Goal: Navigation & Orientation: Find specific page/section

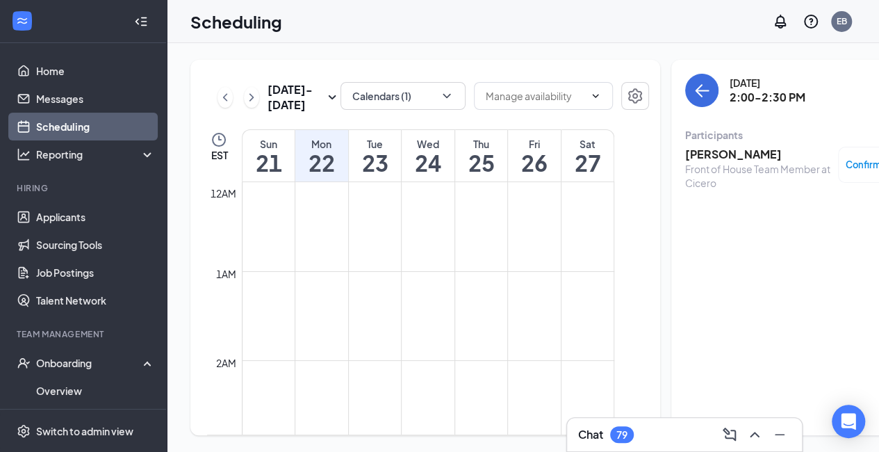
scroll to position [1219, 0]
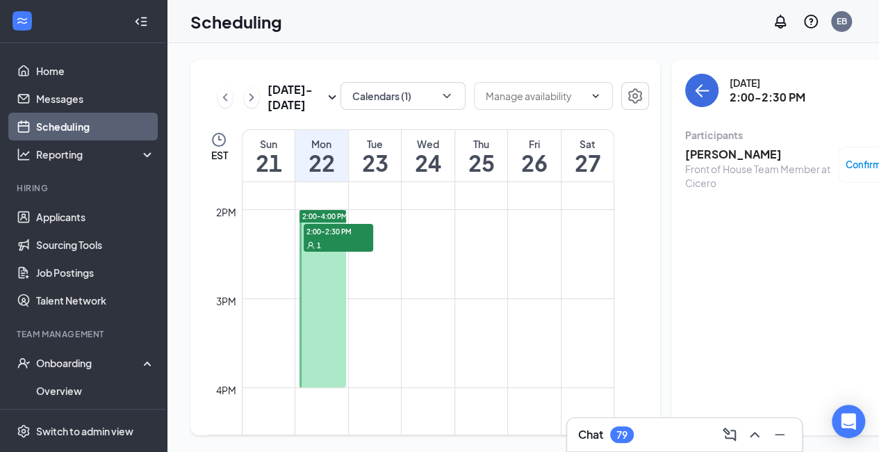
click at [232, 91] on div "[DATE] - [DATE]" at bounding box center [279, 97] width 123 height 31
click at [225, 92] on icon "ChevronLeft" at bounding box center [225, 97] width 14 height 17
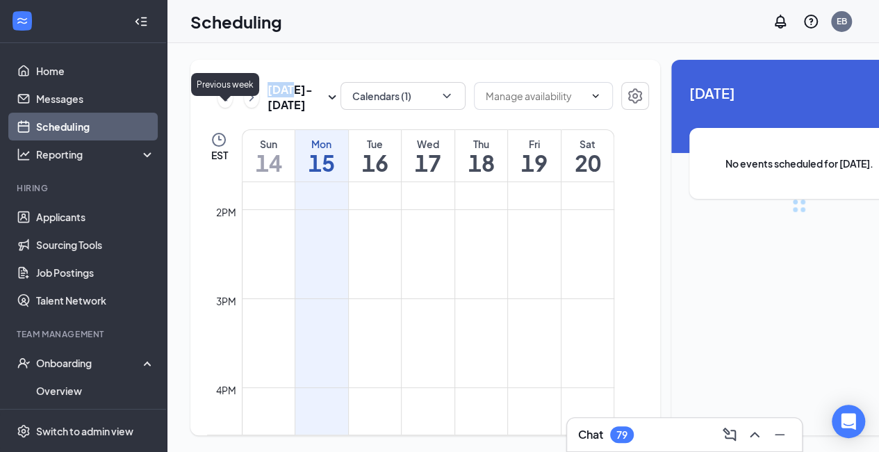
scroll to position [683, 0]
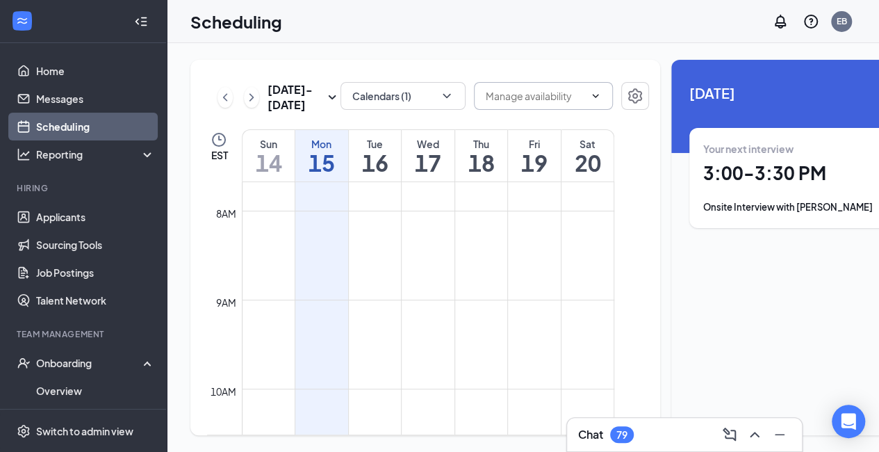
click at [498, 88] on input "text" at bounding box center [535, 95] width 99 height 15
click at [427, 82] on button "Calendars (1)" at bounding box center [403, 96] width 125 height 28
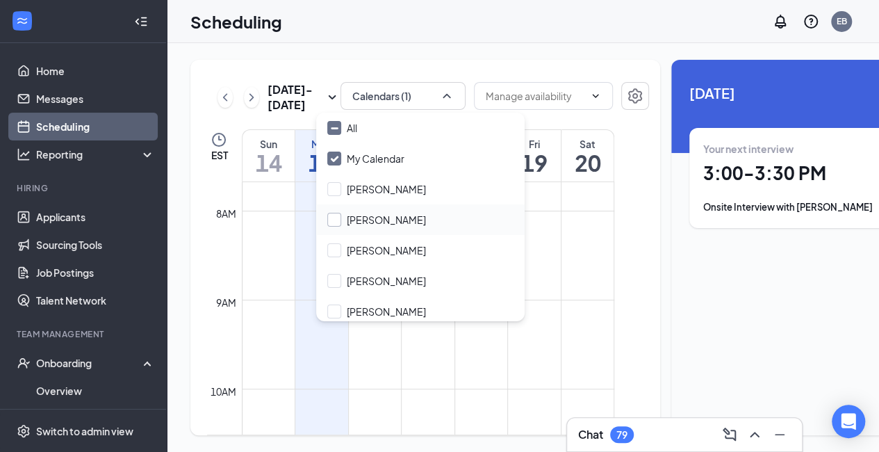
click at [361, 213] on input "[PERSON_NAME]" at bounding box center [376, 220] width 99 height 14
checkbox input "true"
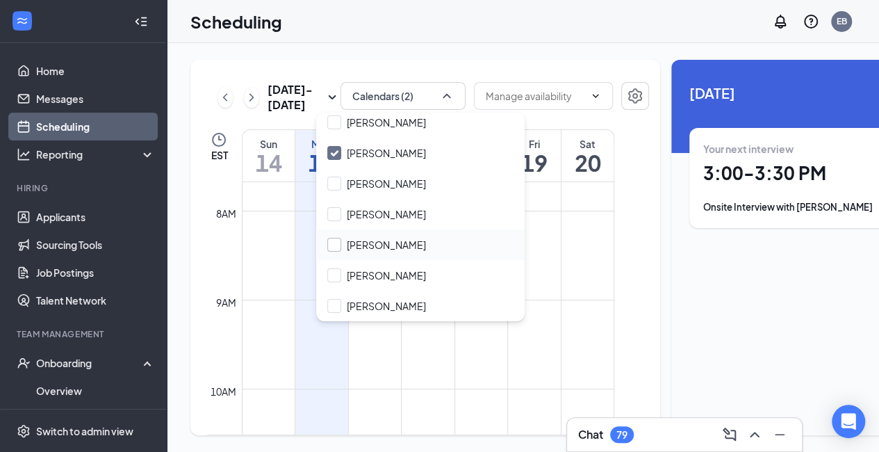
click at [361, 238] on input "[PERSON_NAME]" at bounding box center [376, 245] width 99 height 14
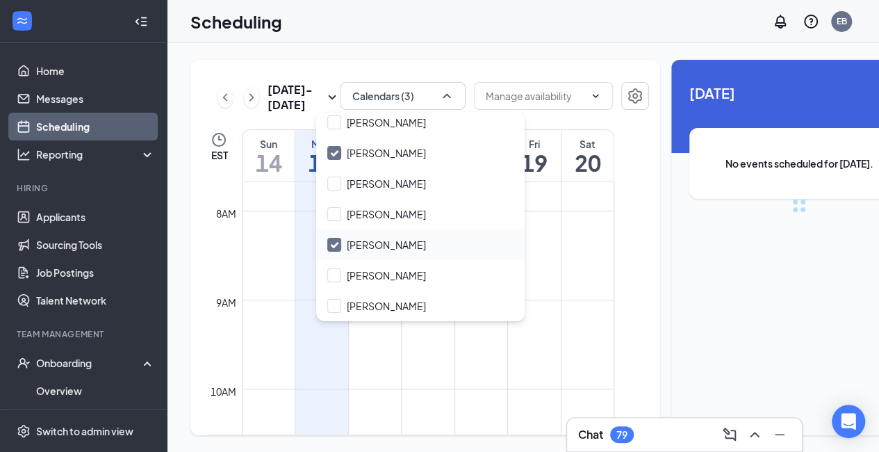
checkbox input "true"
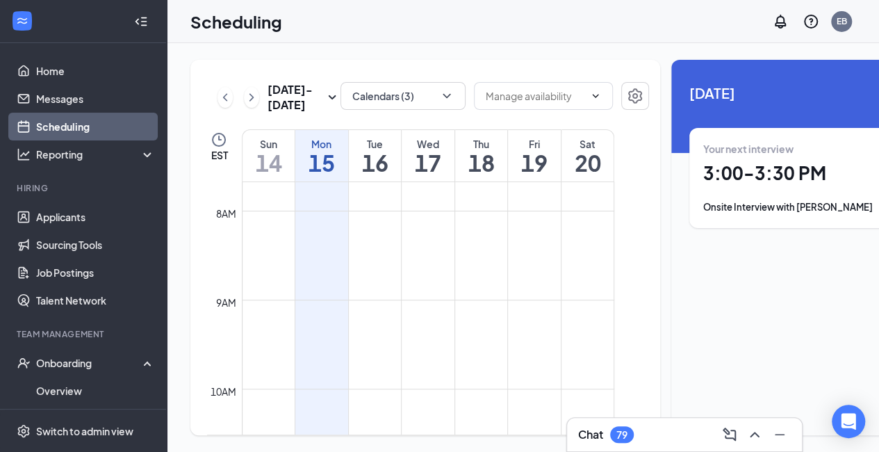
click at [608, 122] on div "[DATE] - [DATE] Calendars (3) Delete all availability EST Sun 14 Mon 15 Tue 16 …" at bounding box center [425, 247] width 470 height 375
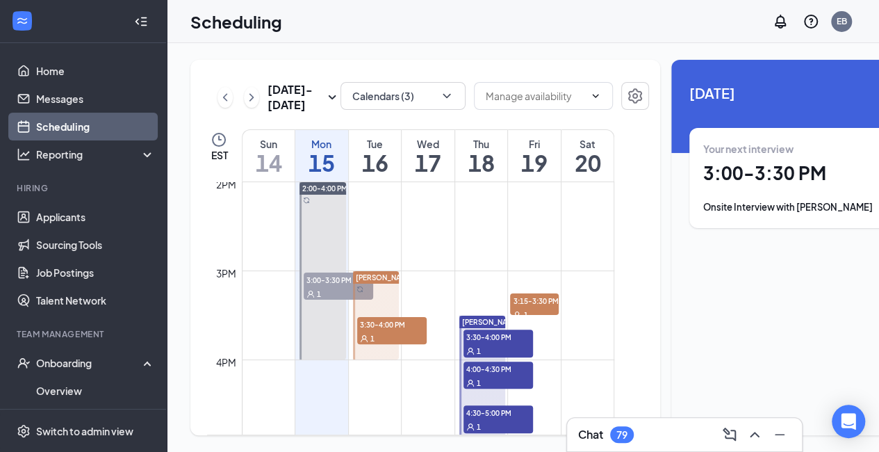
scroll to position [1247, 0]
click at [387, 339] on div "1" at bounding box center [392, 337] width 70 height 14
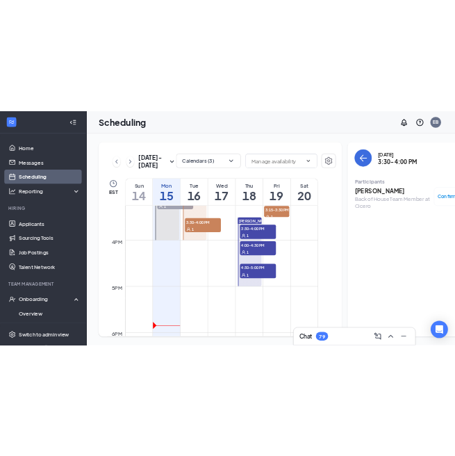
scroll to position [1354, 0]
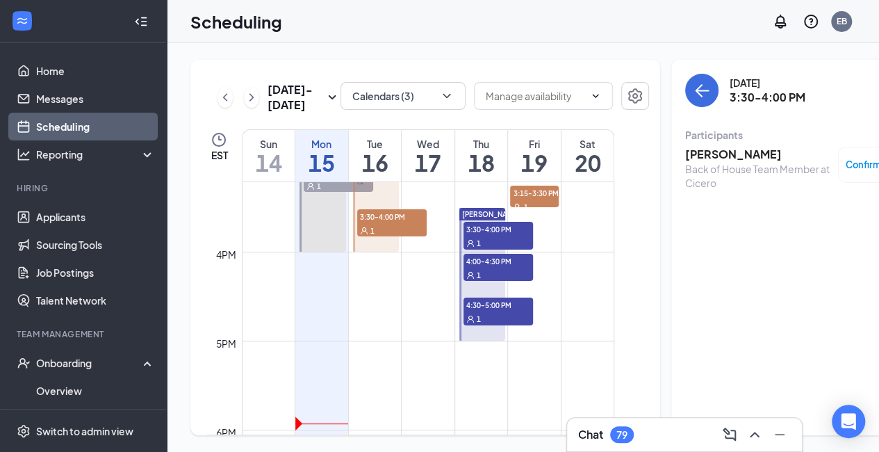
click at [395, 223] on span "3:30-4:00 PM" at bounding box center [392, 216] width 70 height 14
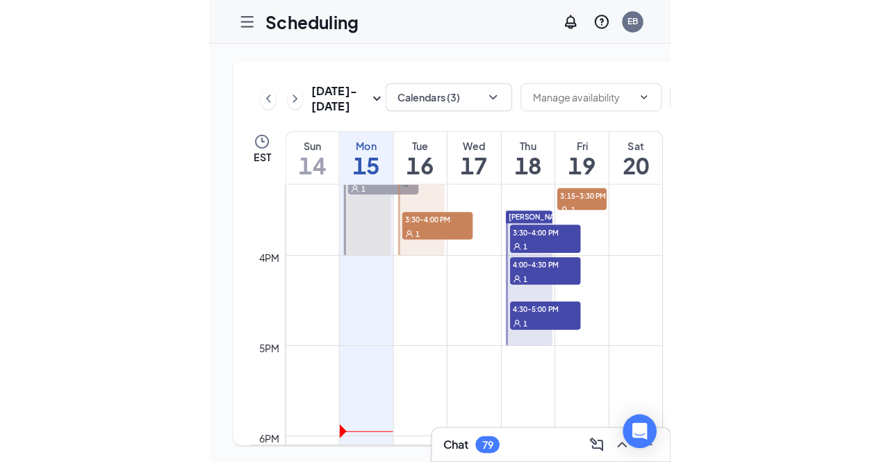
scroll to position [0, 0]
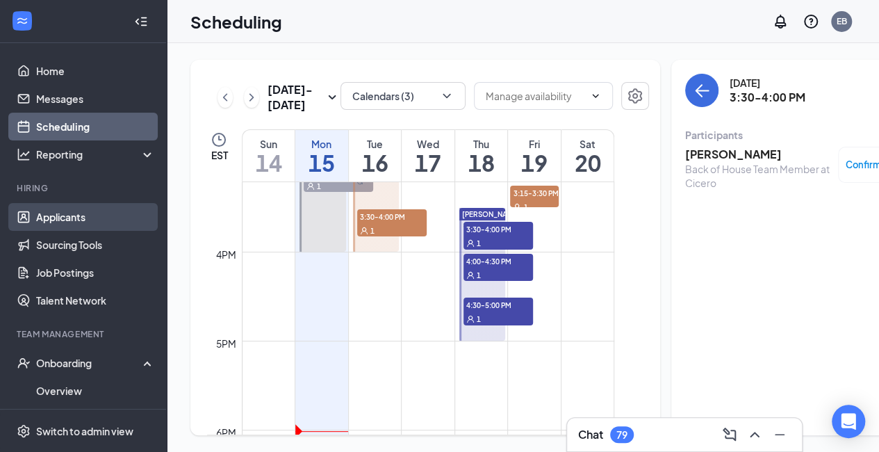
click at [69, 218] on link "Applicants" at bounding box center [95, 217] width 119 height 28
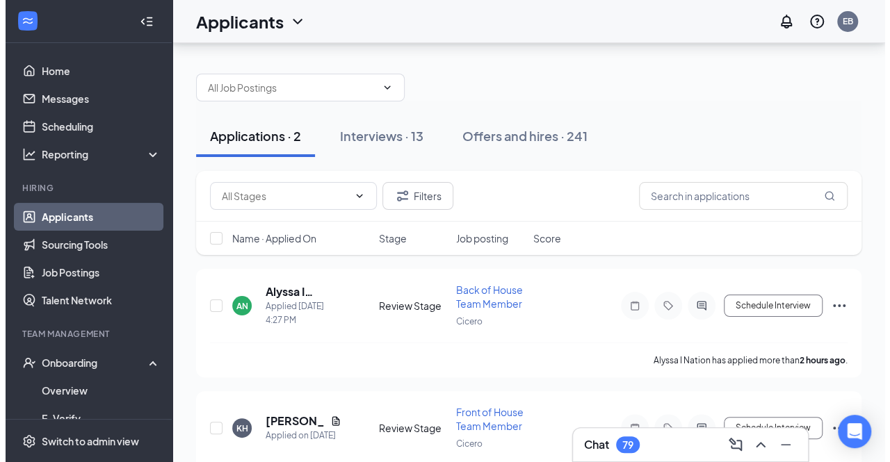
scroll to position [51, 0]
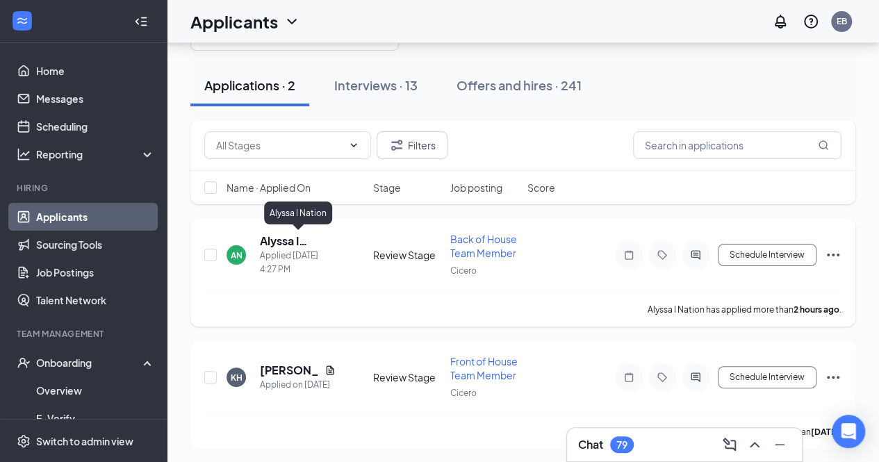
click at [277, 239] on h5 "Alyssa I Nation" at bounding box center [298, 241] width 76 height 15
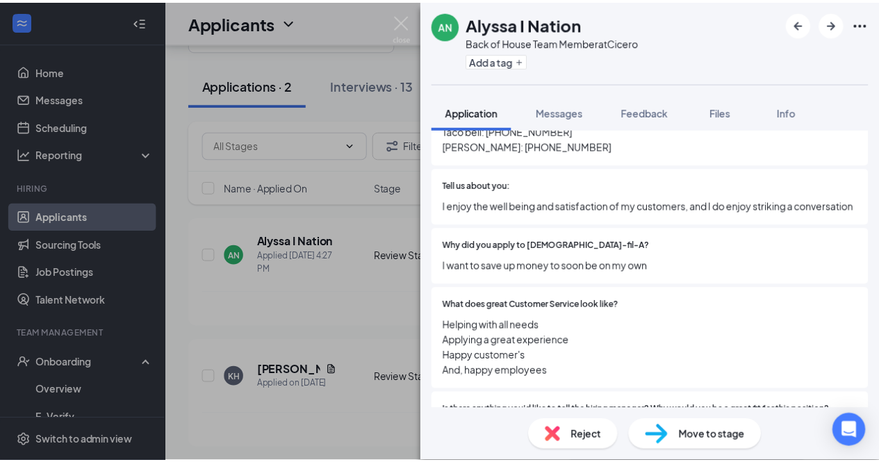
scroll to position [459, 0]
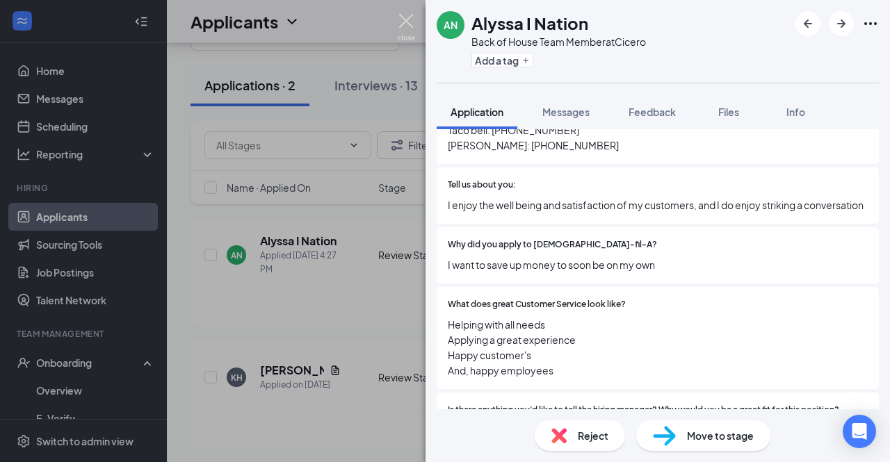
click at [406, 23] on img at bounding box center [406, 27] width 17 height 27
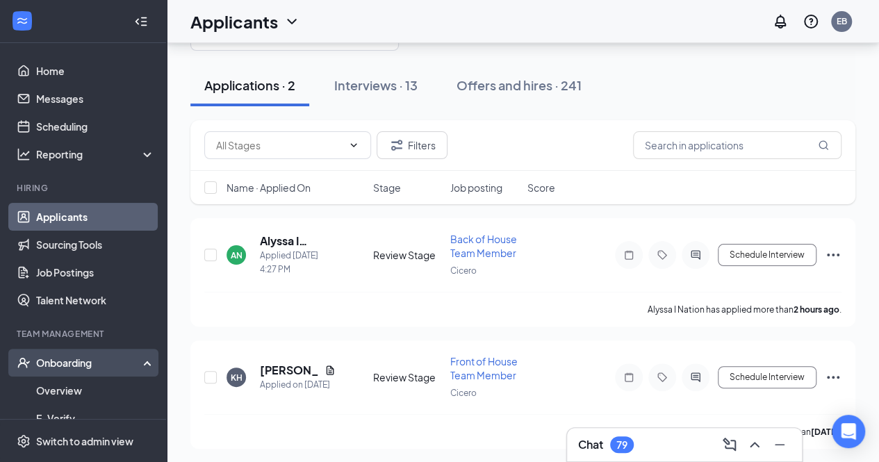
scroll to position [157, 0]
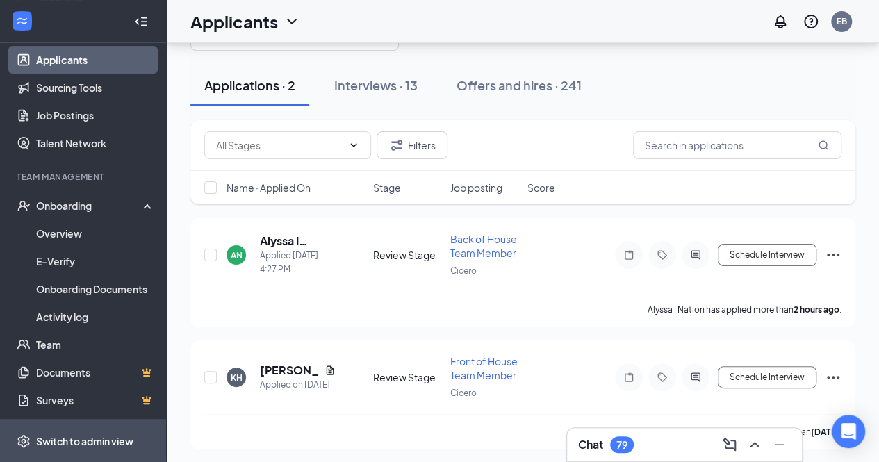
click at [74, 432] on span "Switch to admin view" at bounding box center [95, 441] width 119 height 42
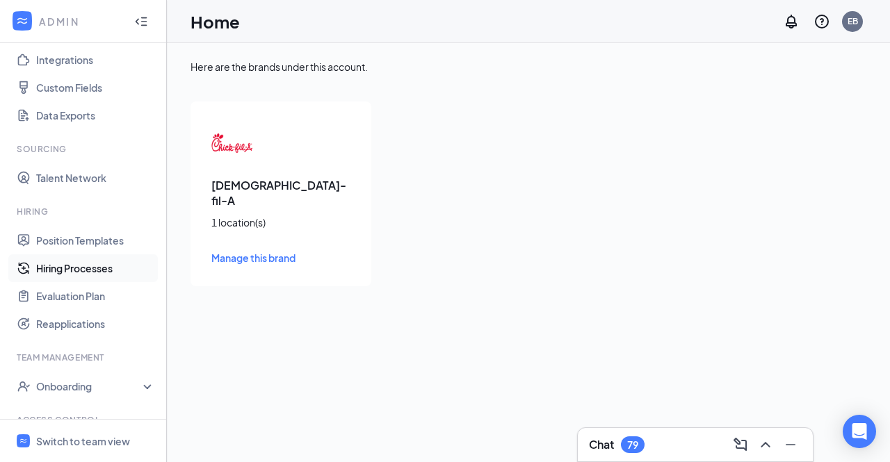
click at [83, 265] on link "Hiring Processes" at bounding box center [95, 268] width 119 height 28
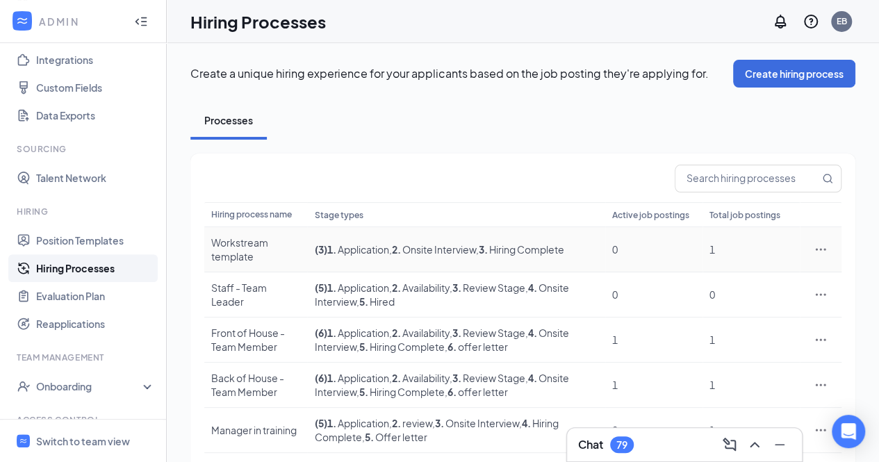
scroll to position [92, 0]
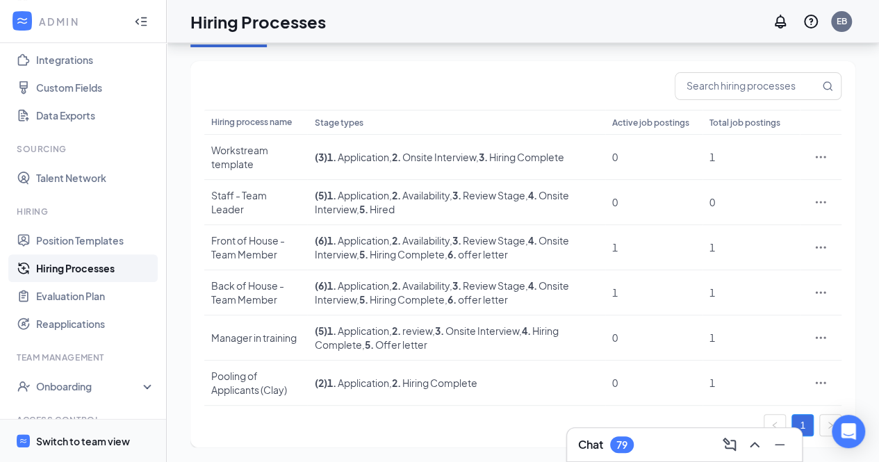
click at [90, 428] on span "Switch to team view" at bounding box center [95, 441] width 119 height 42
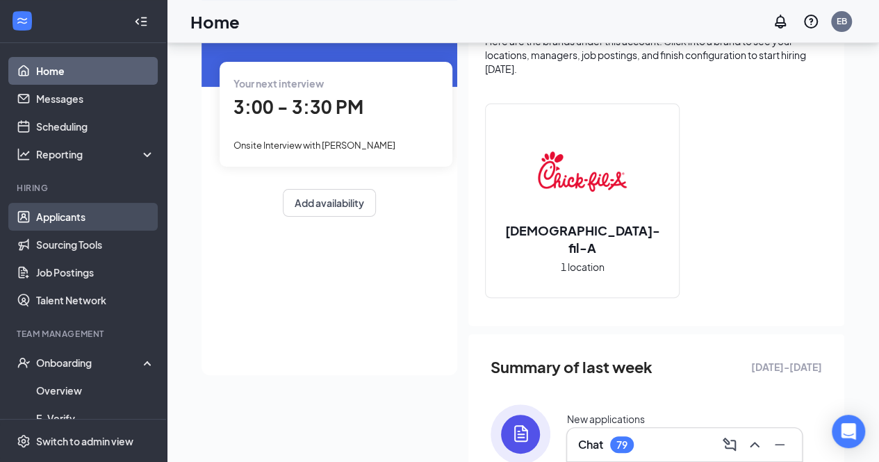
click at [65, 214] on link "Applicants" at bounding box center [95, 217] width 119 height 28
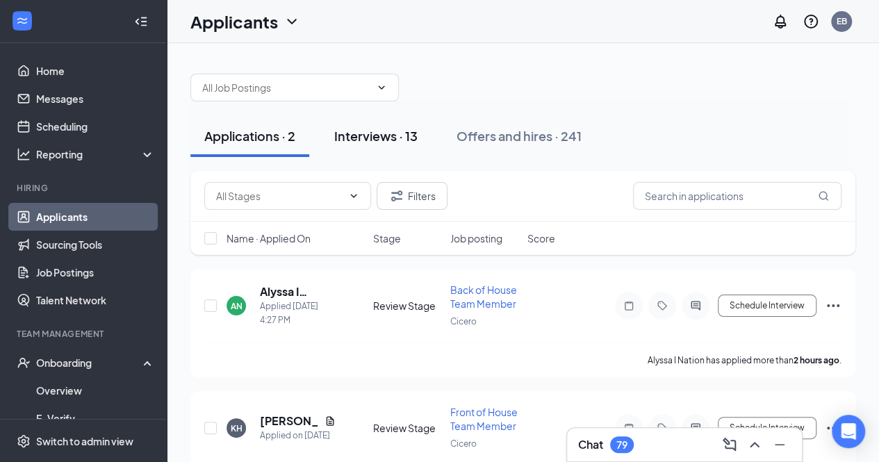
click at [385, 141] on div "Interviews · 13" at bounding box center [375, 135] width 83 height 17
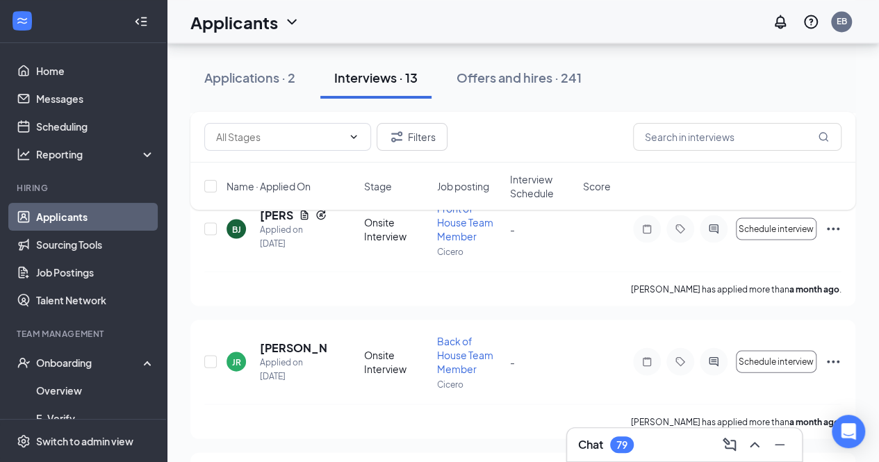
scroll to position [1254, 0]
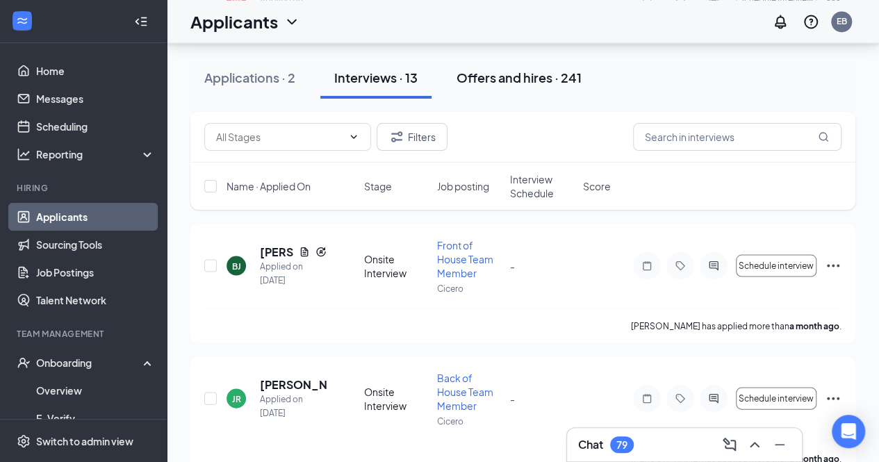
click at [495, 78] on div "Offers and hires · 241" at bounding box center [519, 77] width 125 height 17
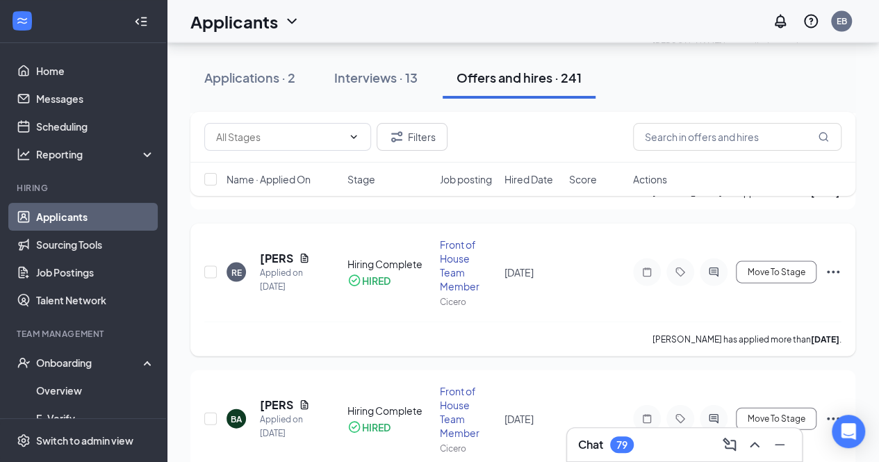
scroll to position [1476, 0]
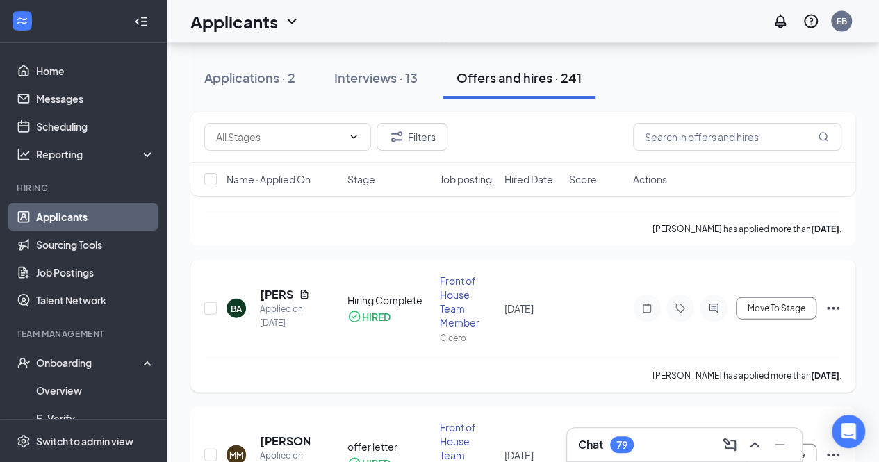
click at [345, 295] on div "BA [PERSON_NAME] Applied on [DATE] Hiring Complete HIRED Front of House Team Me…" at bounding box center [522, 316] width 637 height 84
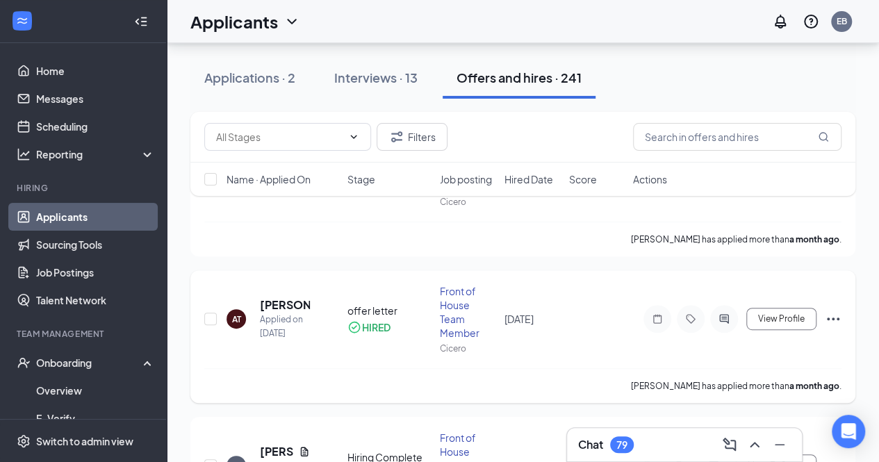
scroll to position [0, 0]
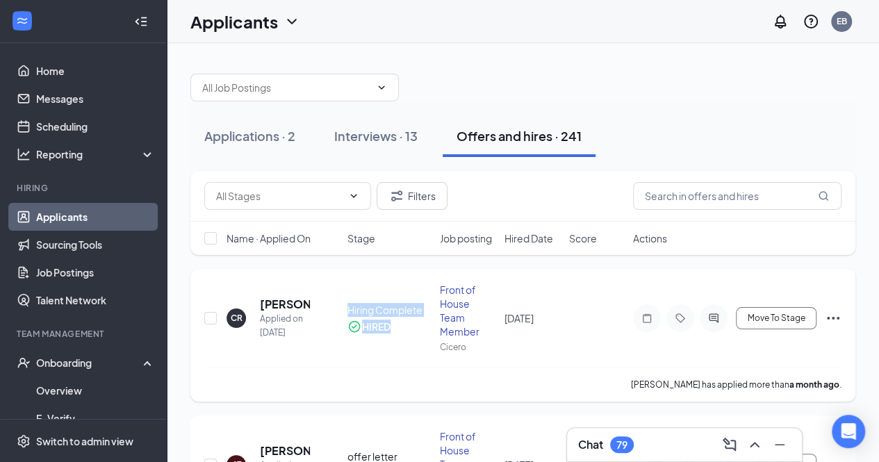
drag, startPoint x: 348, startPoint y: 307, endPoint x: 418, endPoint y: 336, distance: 75.8
click at [418, 336] on div "CR [PERSON_NAME] Applied on [DATE] Hiring Complete HIRED Front of House Team Me…" at bounding box center [522, 325] width 637 height 84
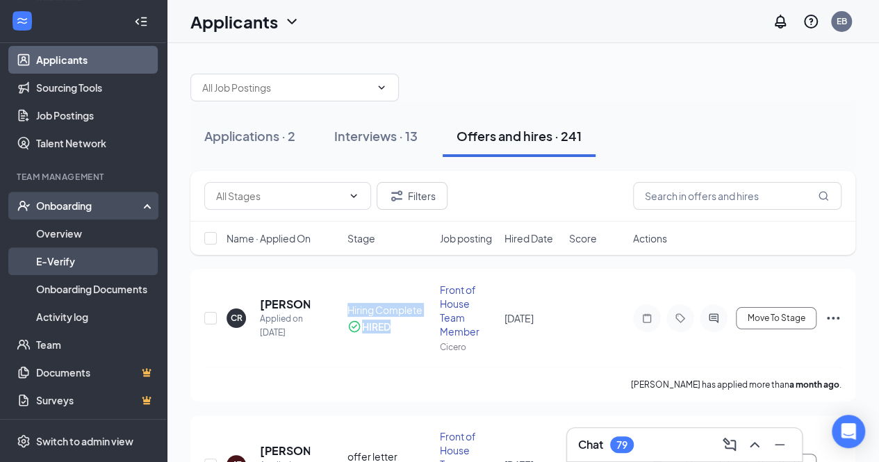
click at [78, 264] on link "E-Verify" at bounding box center [95, 261] width 119 height 28
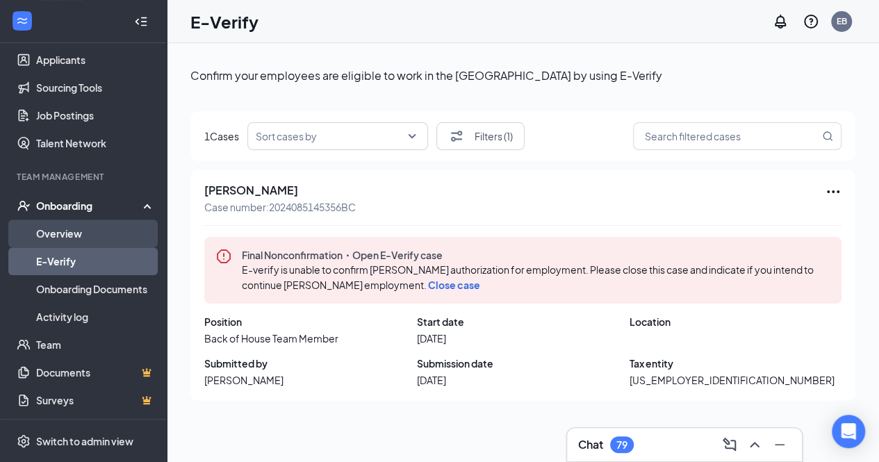
click at [92, 223] on link "Overview" at bounding box center [95, 234] width 119 height 28
